Goal: Task Accomplishment & Management: Use online tool/utility

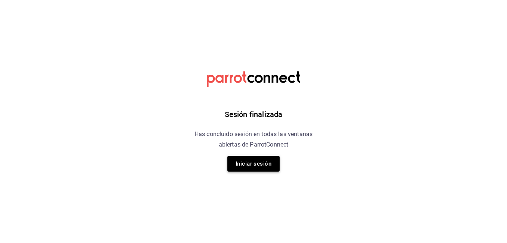
click at [258, 164] on button "Iniciar sesión" at bounding box center [253, 164] width 52 height 16
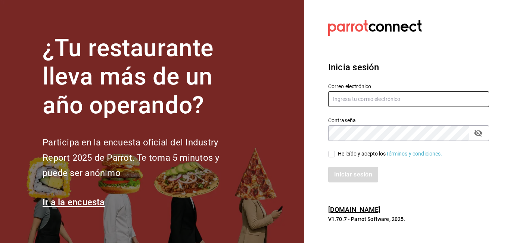
type input "[PERSON_NAME][EMAIL_ADDRESS][PERSON_NAME][DOMAIN_NAME]"
click at [334, 155] on input "He leído y acepto los Términos y condiciones." at bounding box center [331, 154] width 7 height 7
checkbox input "true"
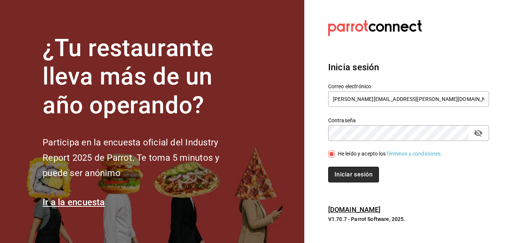
click at [352, 173] on button "Iniciar sesión" at bounding box center [353, 175] width 51 height 16
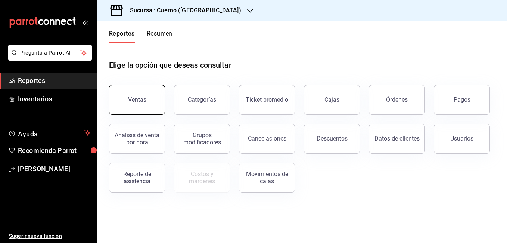
click at [141, 105] on button "Ventas" at bounding box center [137, 100] width 56 height 30
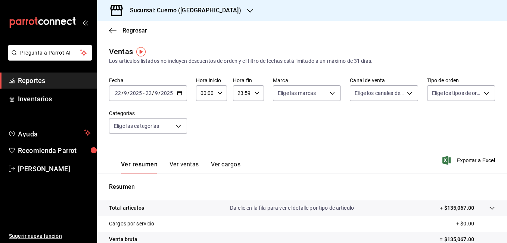
click at [179, 94] on icon "button" at bounding box center [179, 92] width 5 height 5
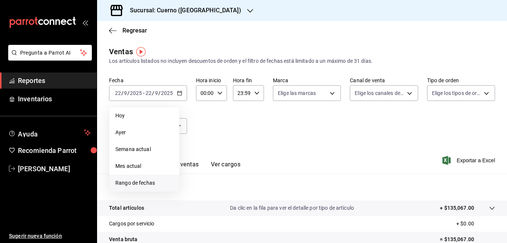
click at [141, 182] on span "Rango de fechas" at bounding box center [144, 183] width 58 height 8
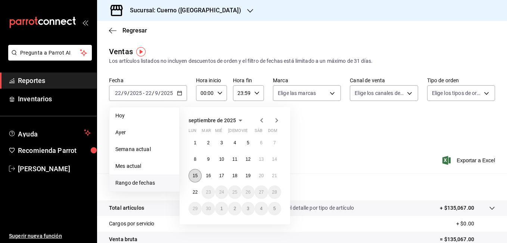
click at [193, 176] on abbr "15" at bounding box center [195, 175] width 5 height 5
click at [195, 195] on button "22" at bounding box center [195, 191] width 13 height 13
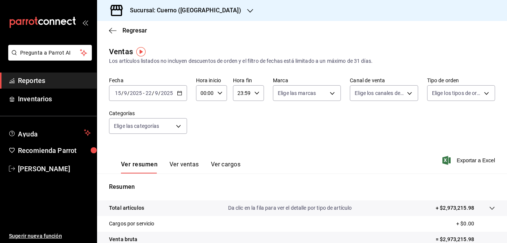
click at [219, 96] on div "00:00 Hora inicio" at bounding box center [211, 93] width 31 height 16
click at [204, 151] on span "02" at bounding box center [203, 148] width 3 height 6
type input "02:00"
click at [204, 142] on span "05" at bounding box center [203, 142] width 3 height 6
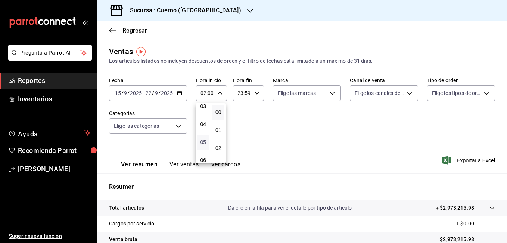
type input "05:00"
click at [257, 92] on div at bounding box center [253, 121] width 507 height 243
drag, startPoint x: 257, startPoint y: 99, endPoint x: 257, endPoint y: 92, distance: 7.1
click at [257, 92] on \(Stroke\) "button" at bounding box center [257, 93] width 4 height 3
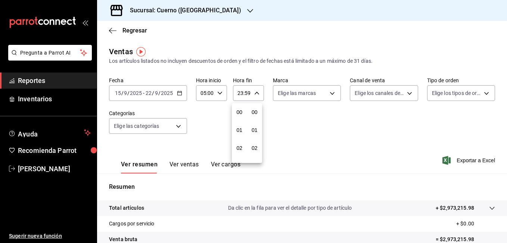
scroll to position [1016, 0]
click at [239, 138] on span "22" at bounding box center [239, 136] width 3 height 6
type input "22:59"
click at [239, 138] on button "05" at bounding box center [239, 144] width 12 height 15
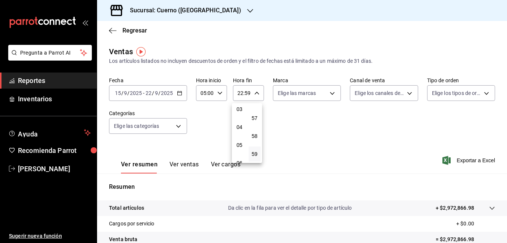
type input "05:59"
click at [334, 97] on div at bounding box center [253, 121] width 507 height 243
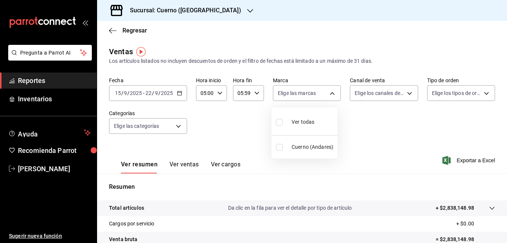
click at [328, 94] on body "Pregunta a Parrot AI Reportes Inventarios Ayuda Recomienda Parrot [PERSON_NAME]…" at bounding box center [253, 121] width 507 height 243
click at [196, 10] on div at bounding box center [253, 121] width 507 height 243
click at [219, 11] on div "Sucursal: Cuerno ([GEOGRAPHIC_DATA])" at bounding box center [179, 10] width 153 height 21
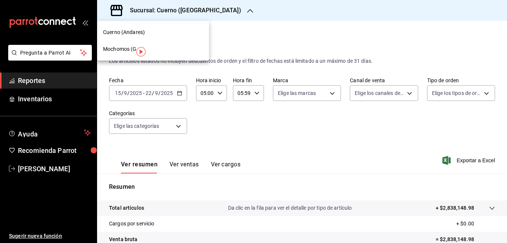
click at [164, 46] on div "Mochomos (GDL)" at bounding box center [153, 49] width 100 height 8
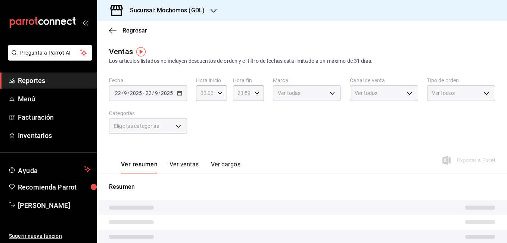
type input "05:00"
type input "05:59"
click at [328, 95] on div "Elige las marcas" at bounding box center [307, 93] width 68 height 16
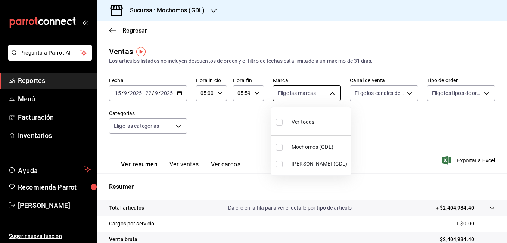
click at [328, 95] on body "Pregunta a Parrot AI Reportes Menú Facturación Inventarios Ayuda Recomienda Par…" at bounding box center [253, 121] width 507 height 243
click at [311, 148] on span "Mochomos (GDL)" at bounding box center [320, 147] width 56 height 8
type input "36c25d4a-7cb0-456c-a434-e981d54830bc"
checkbox input "true"
drag, startPoint x: 507, startPoint y: 80, endPoint x: 508, endPoint y: 122, distance: 41.9
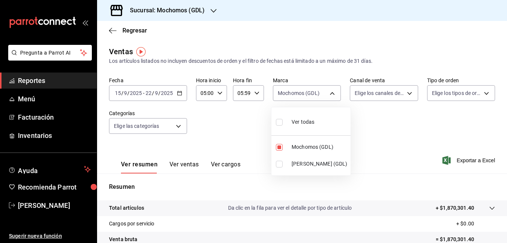
click at [507, 122] on html "Pregunta a Parrot AI Reportes Menú Facturación Inventarios Ayuda Recomienda Par…" at bounding box center [253, 121] width 507 height 243
drag, startPoint x: 504, startPoint y: 126, endPoint x: 505, endPoint y: 180, distance: 54.2
click at [505, 180] on div at bounding box center [253, 121] width 507 height 243
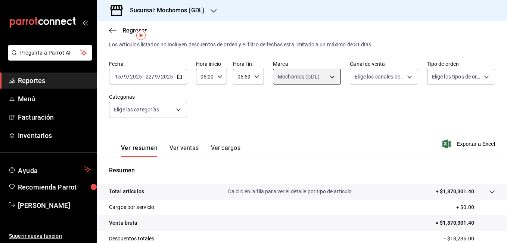
scroll to position [18, 0]
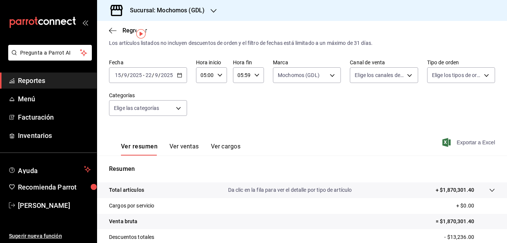
click at [464, 143] on span "Exportar a Excel" at bounding box center [469, 142] width 51 height 9
